Goal: Connect with others: Connect with others

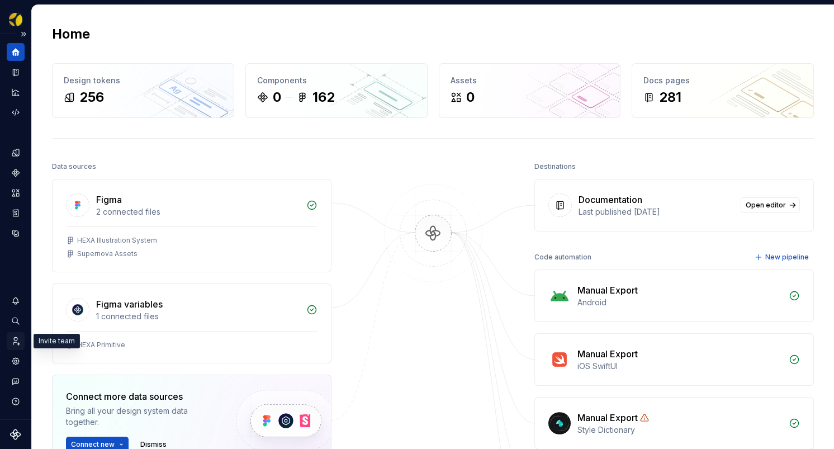
click at [16, 341] on icon "Invite team" at bounding box center [16, 341] width 10 height 10
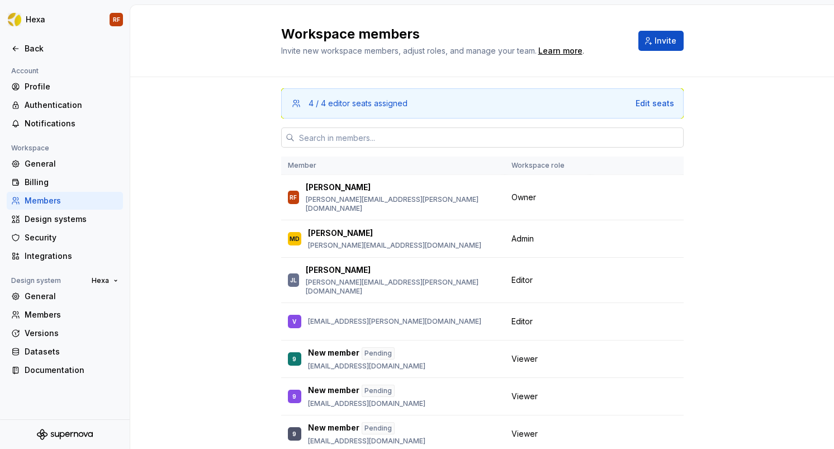
click at [362, 136] on input "text" at bounding box center [489, 137] width 389 height 20
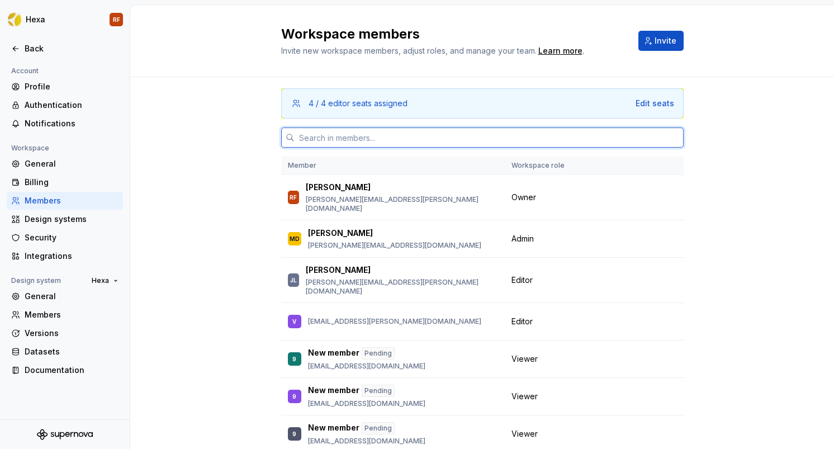
paste input "[EMAIL_ADDRESS][PERSON_NAME][DOMAIN_NAME]"
type input "[EMAIL_ADDRESS][PERSON_NAME][DOMAIN_NAME]"
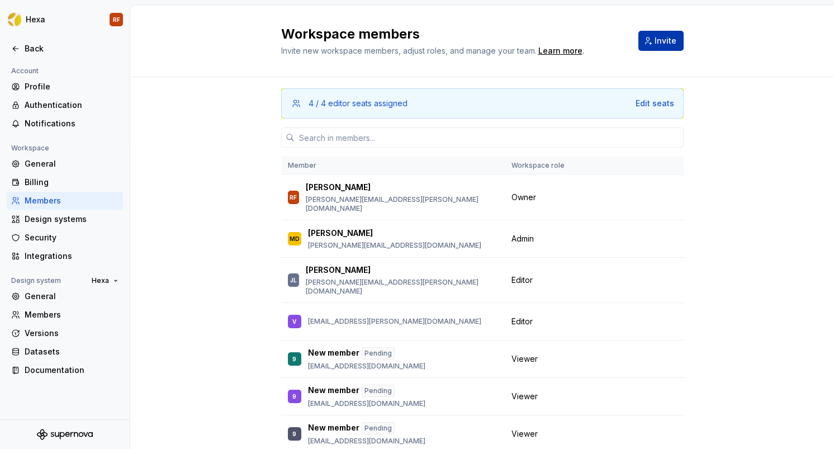
click at [666, 46] on span "Invite" at bounding box center [666, 40] width 22 height 11
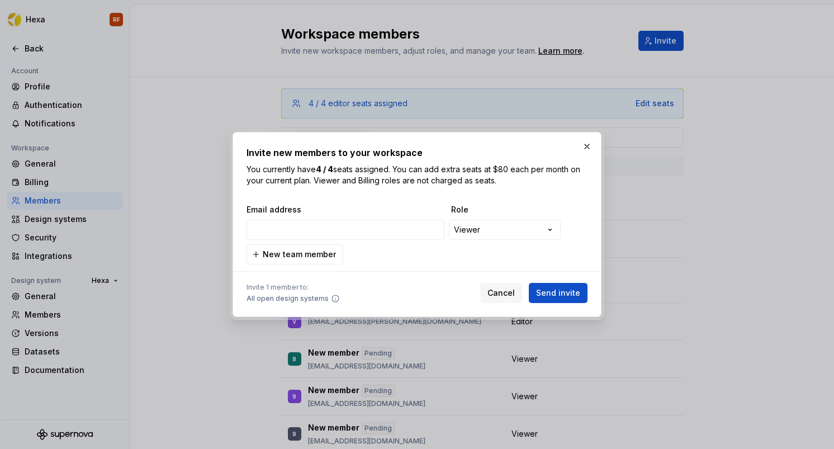
type input "[EMAIL_ADDRESS][PERSON_NAME][DOMAIN_NAME]"
click at [564, 289] on span "Send invite" at bounding box center [558, 292] width 44 height 11
